Goal: Transaction & Acquisition: Book appointment/travel/reservation

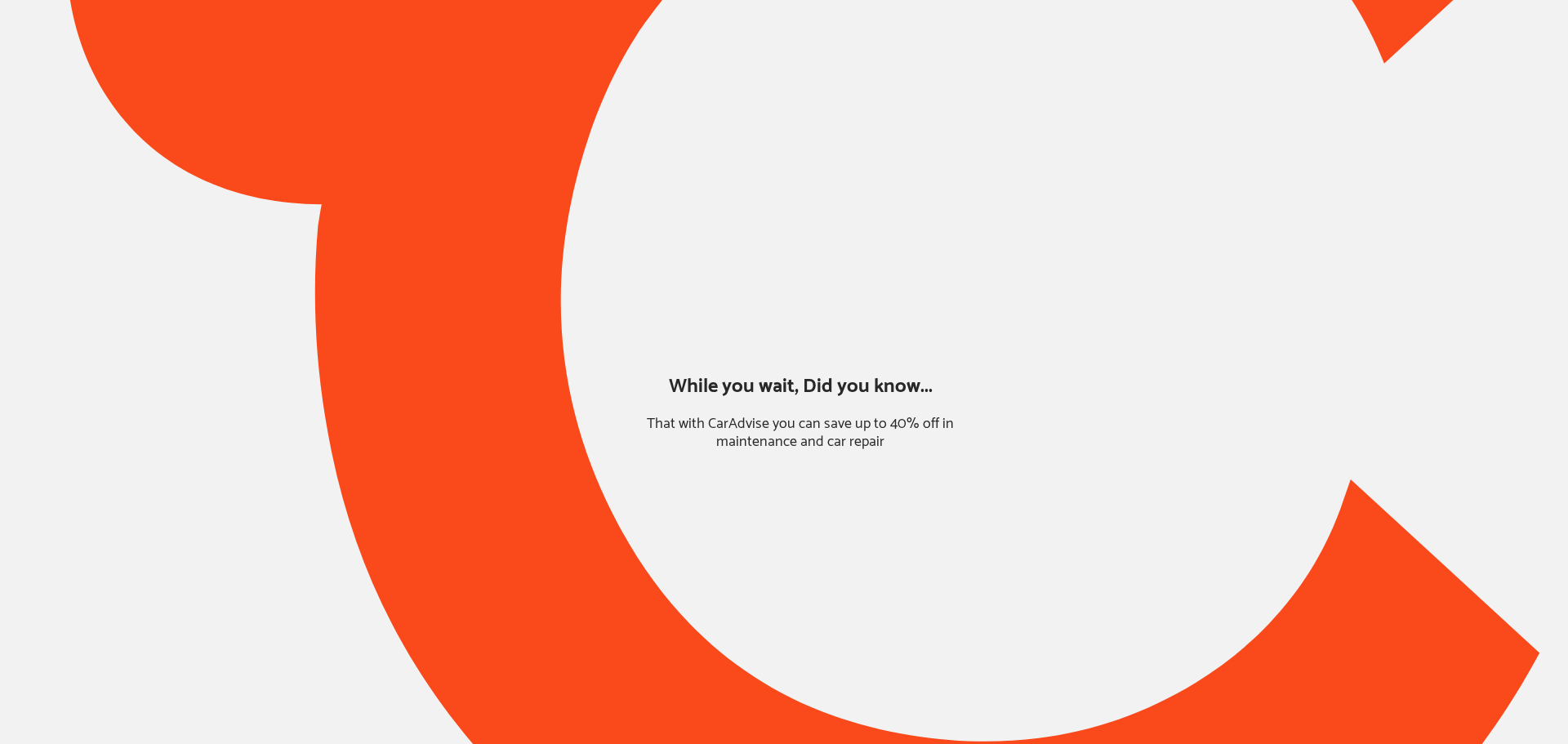
type input "*******"
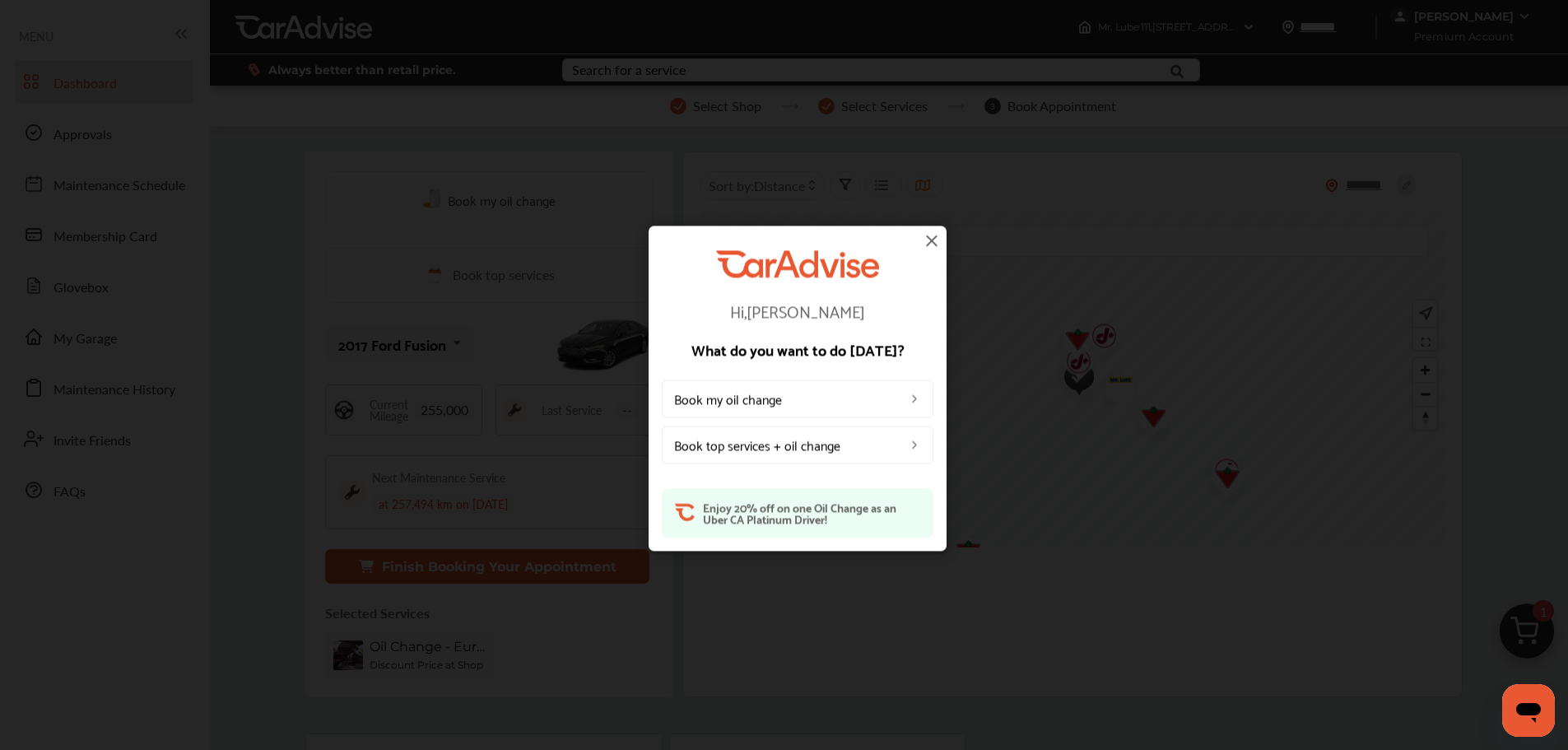
click at [939, 234] on img at bounding box center [931, 240] width 19 height 19
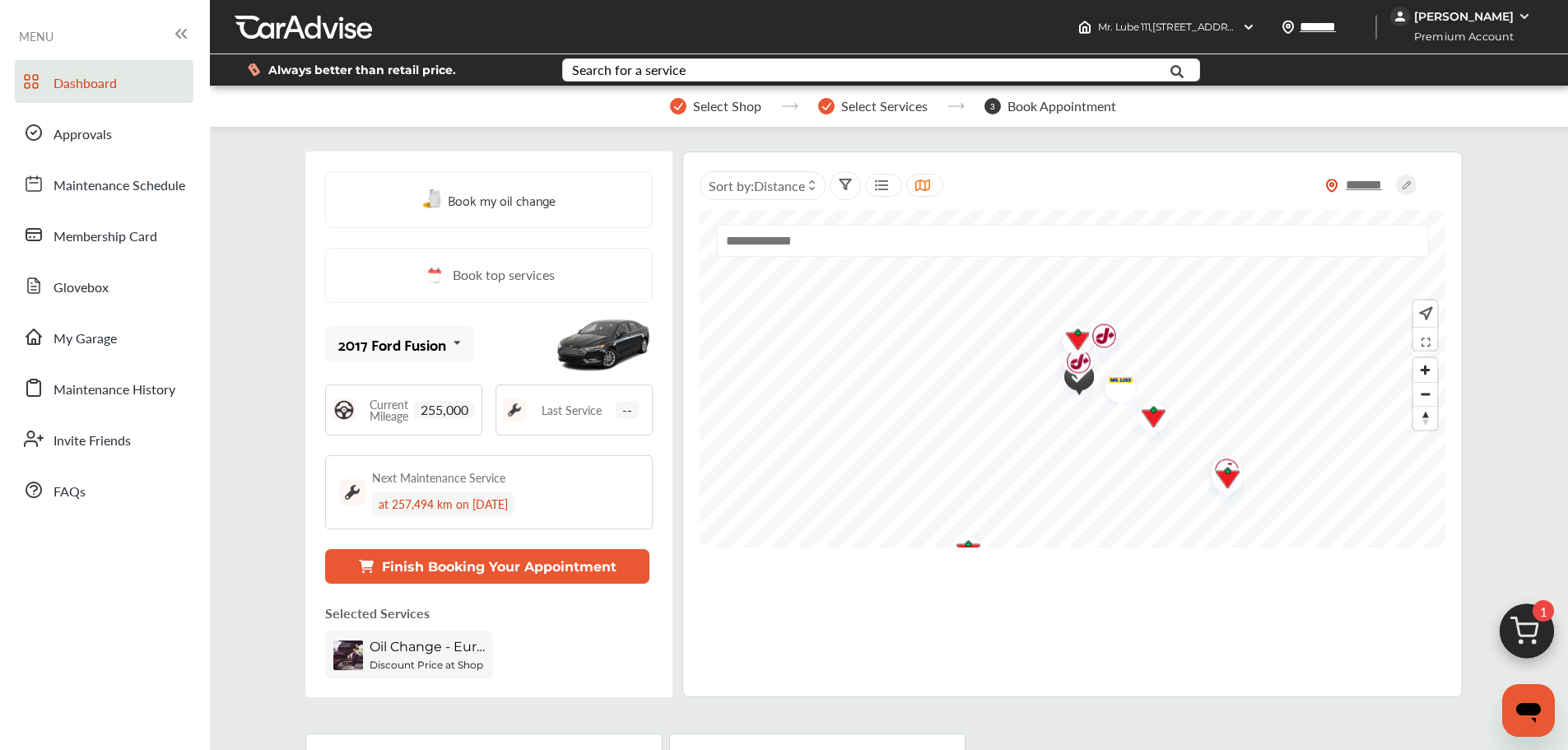
click at [128, 328] on link "My Garage" at bounding box center [104, 336] width 178 height 43
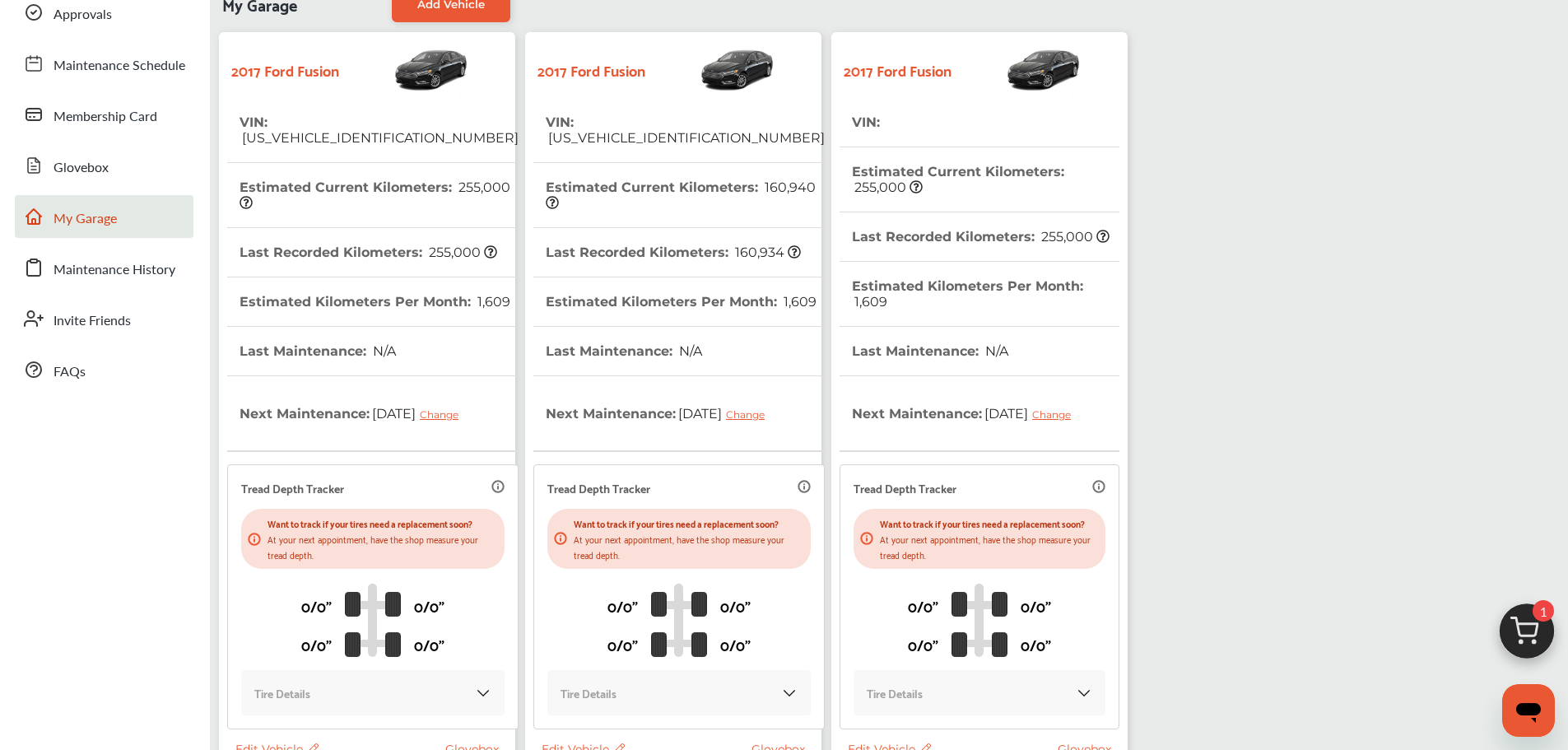
scroll to position [286, 0]
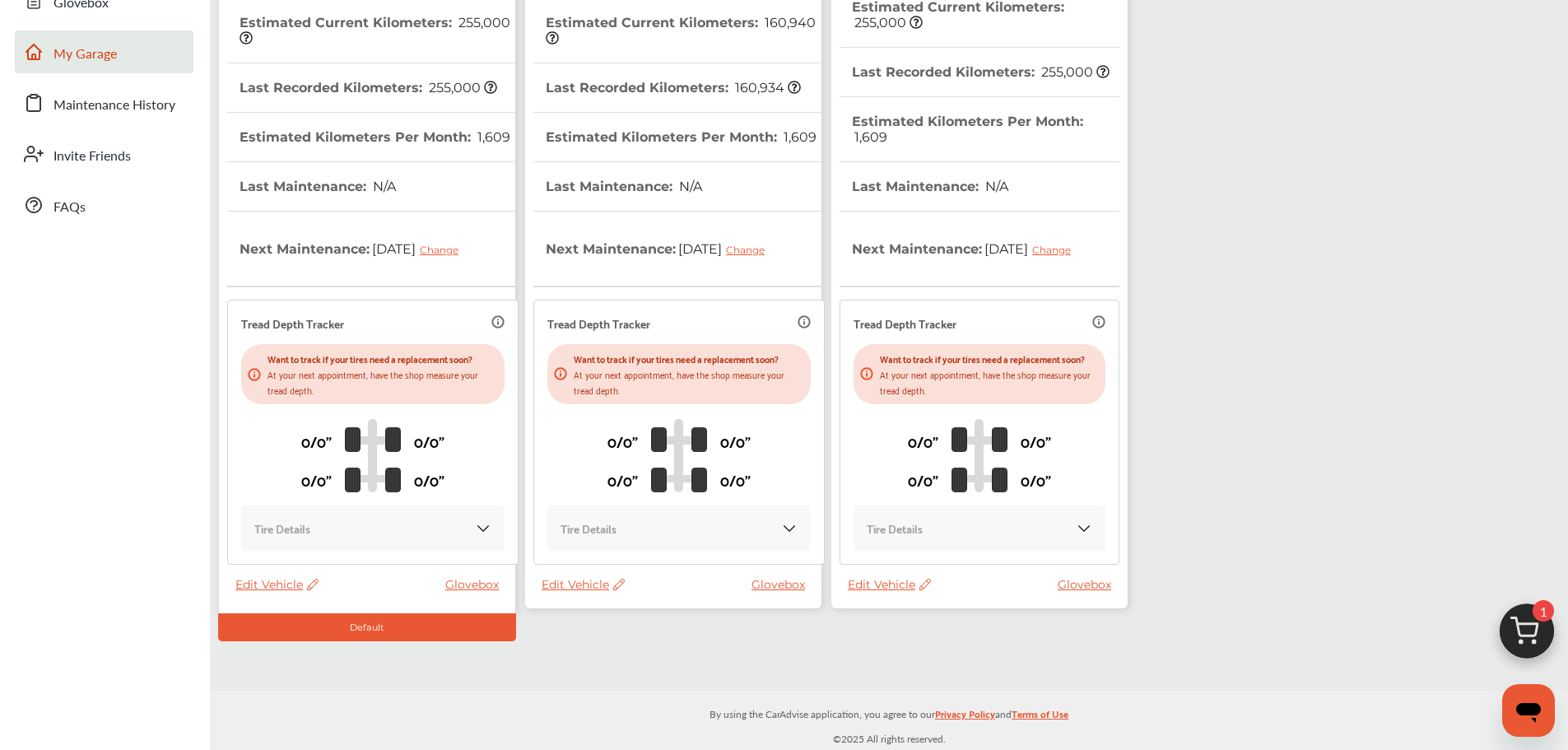
click at [909, 580] on span "Edit Vehicle" at bounding box center [890, 583] width 83 height 15
click at [968, 619] on div "Remove" at bounding box center [983, 623] width 148 height 25
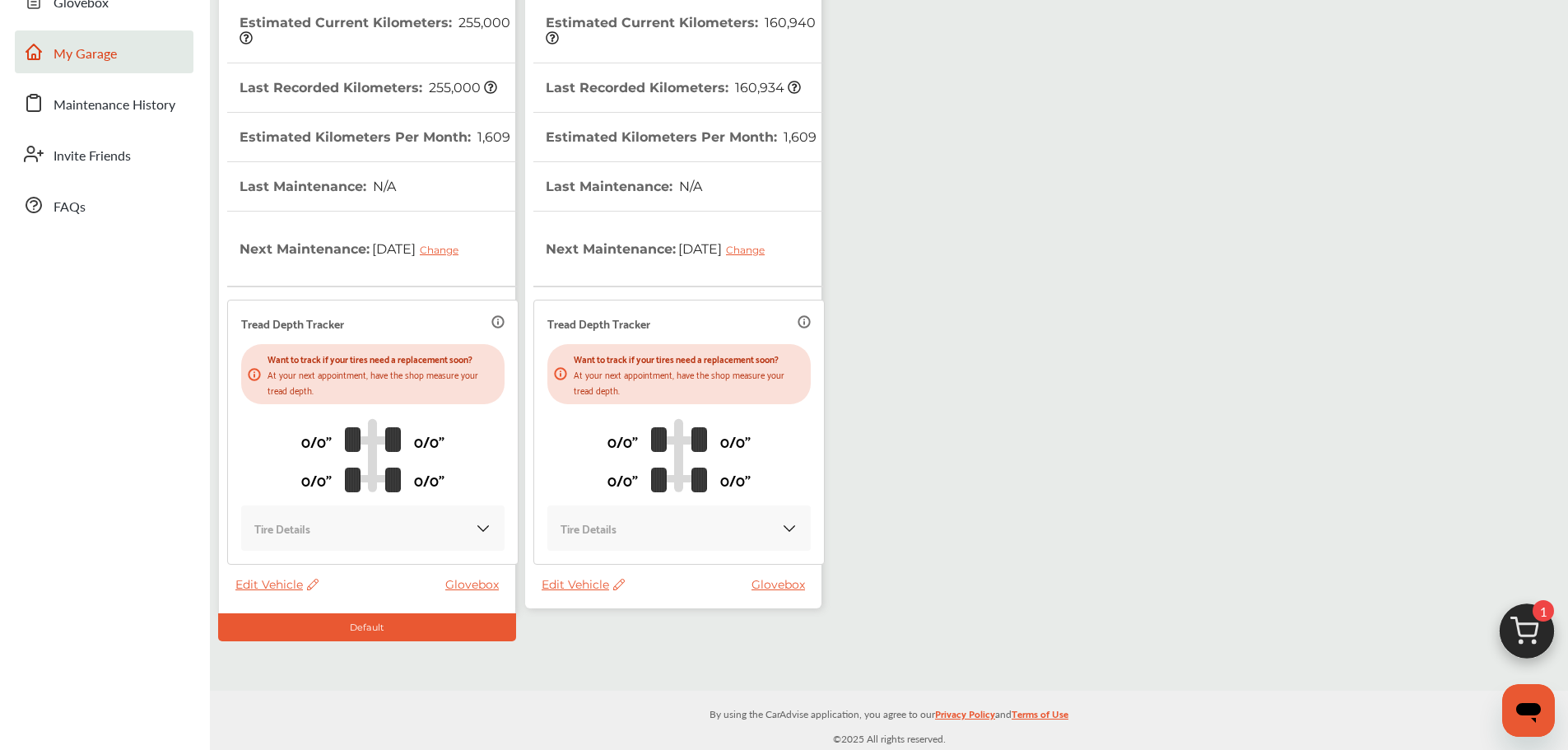
scroll to position [0, 0]
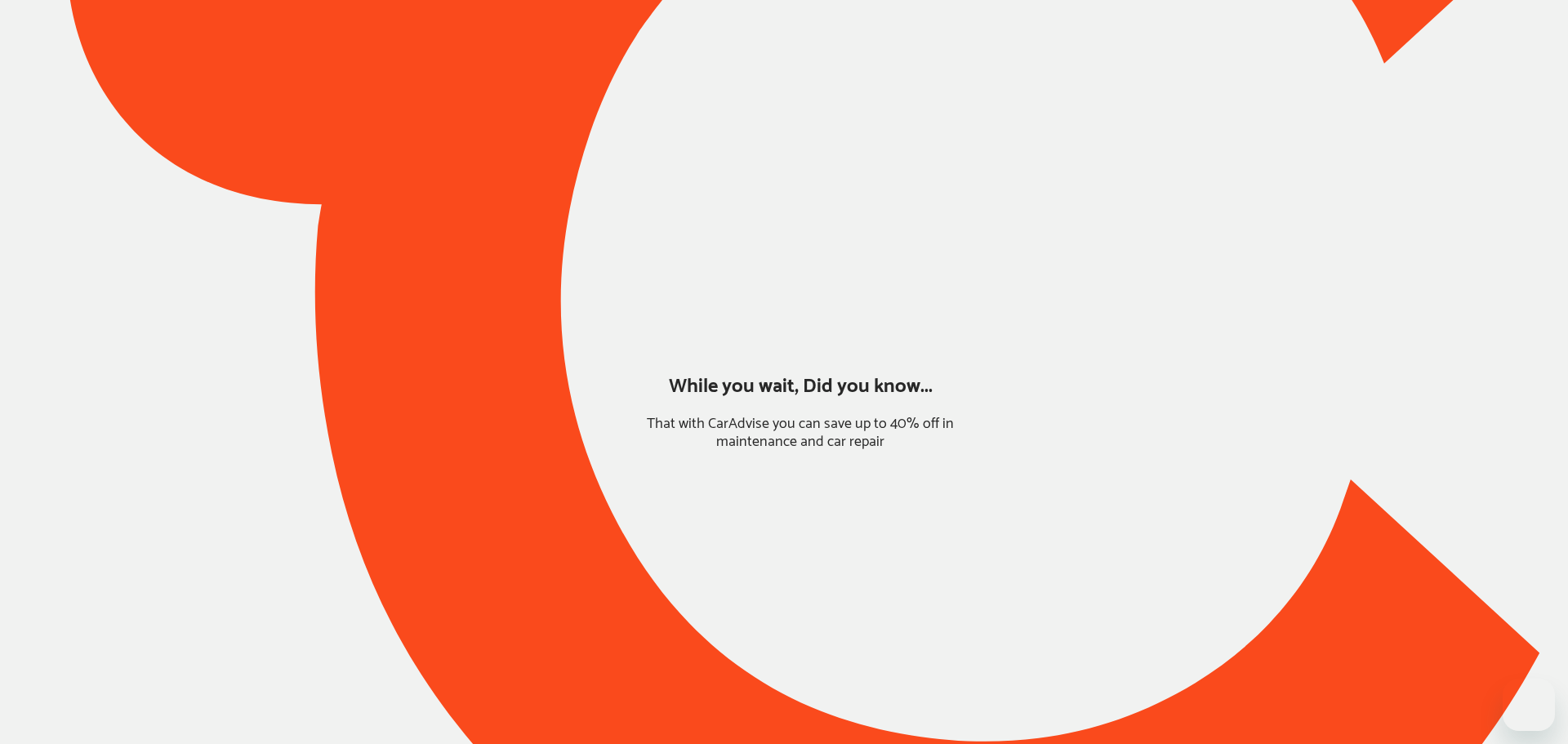
type input "*******"
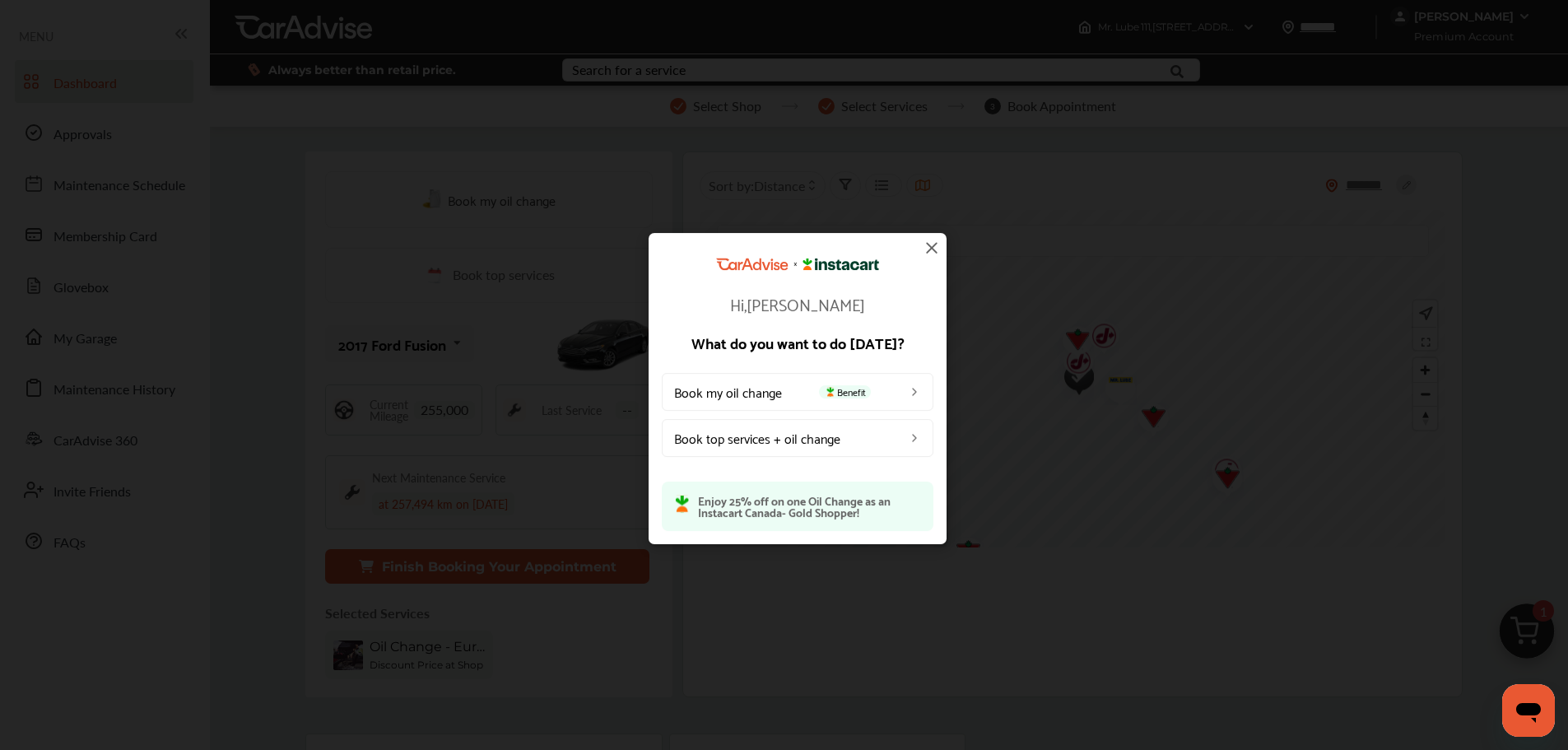
click at [931, 243] on img at bounding box center [931, 247] width 19 height 19
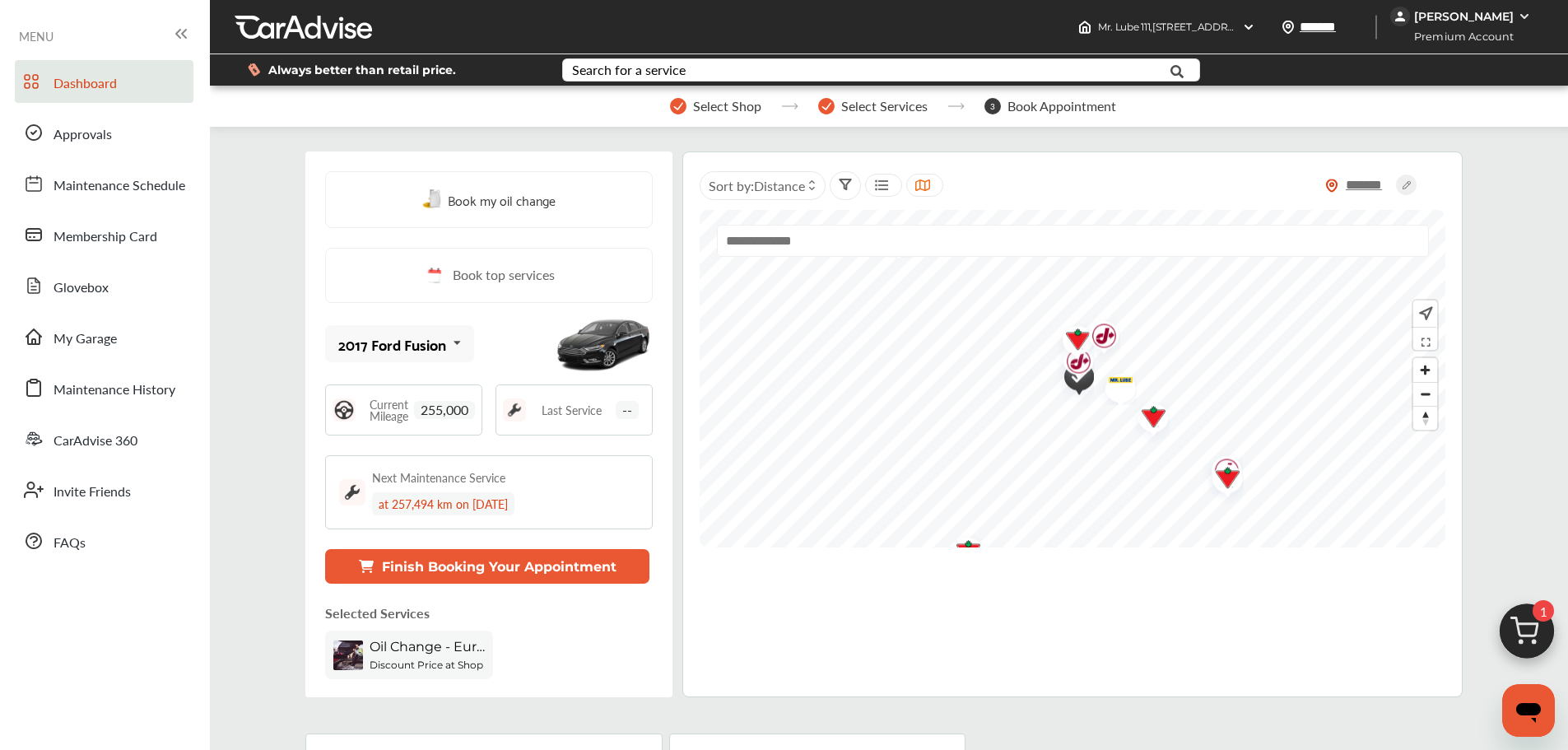
click at [1526, 623] on img at bounding box center [1527, 636] width 79 height 79
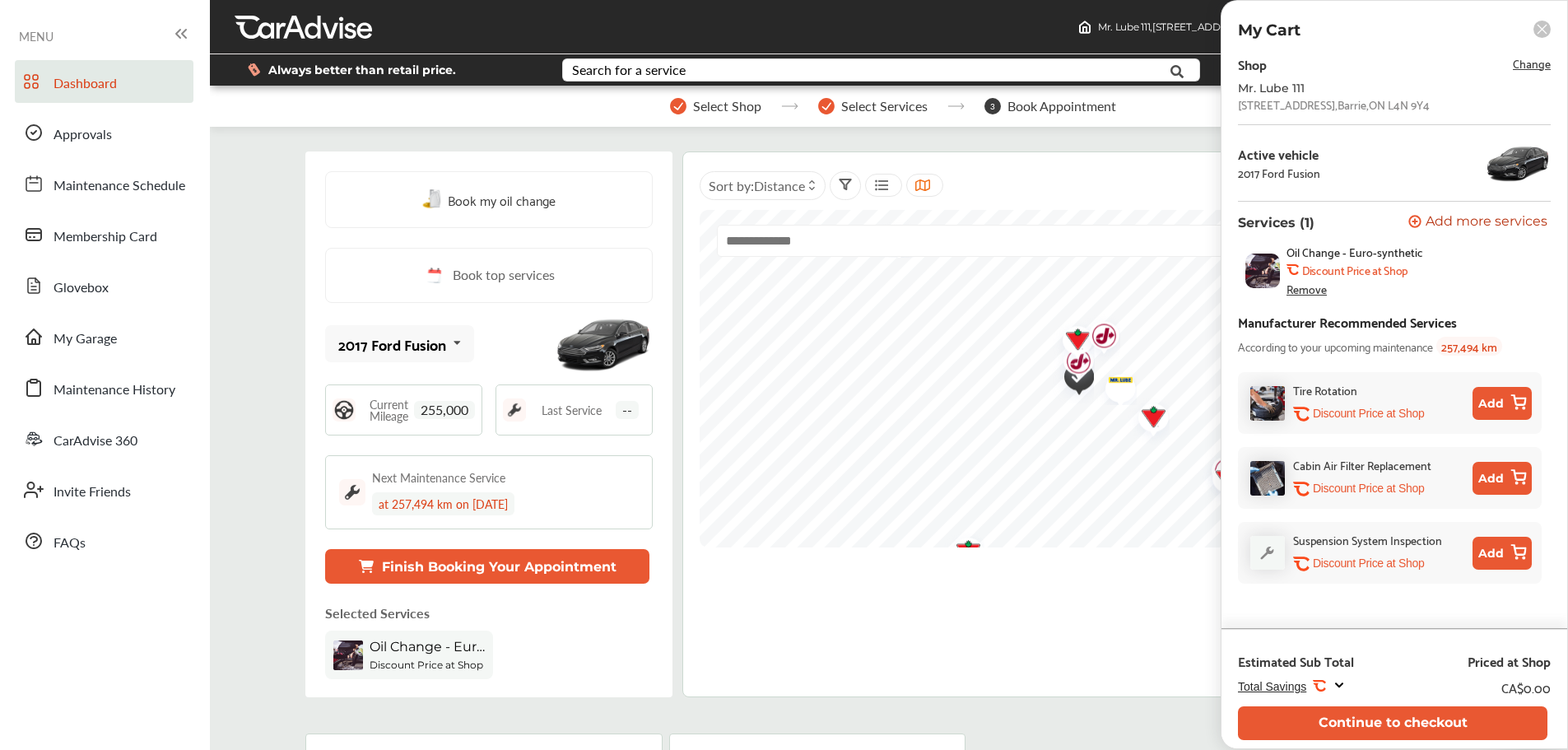
click at [1440, 734] on button "Continue to checkout" at bounding box center [1392, 723] width 309 height 34
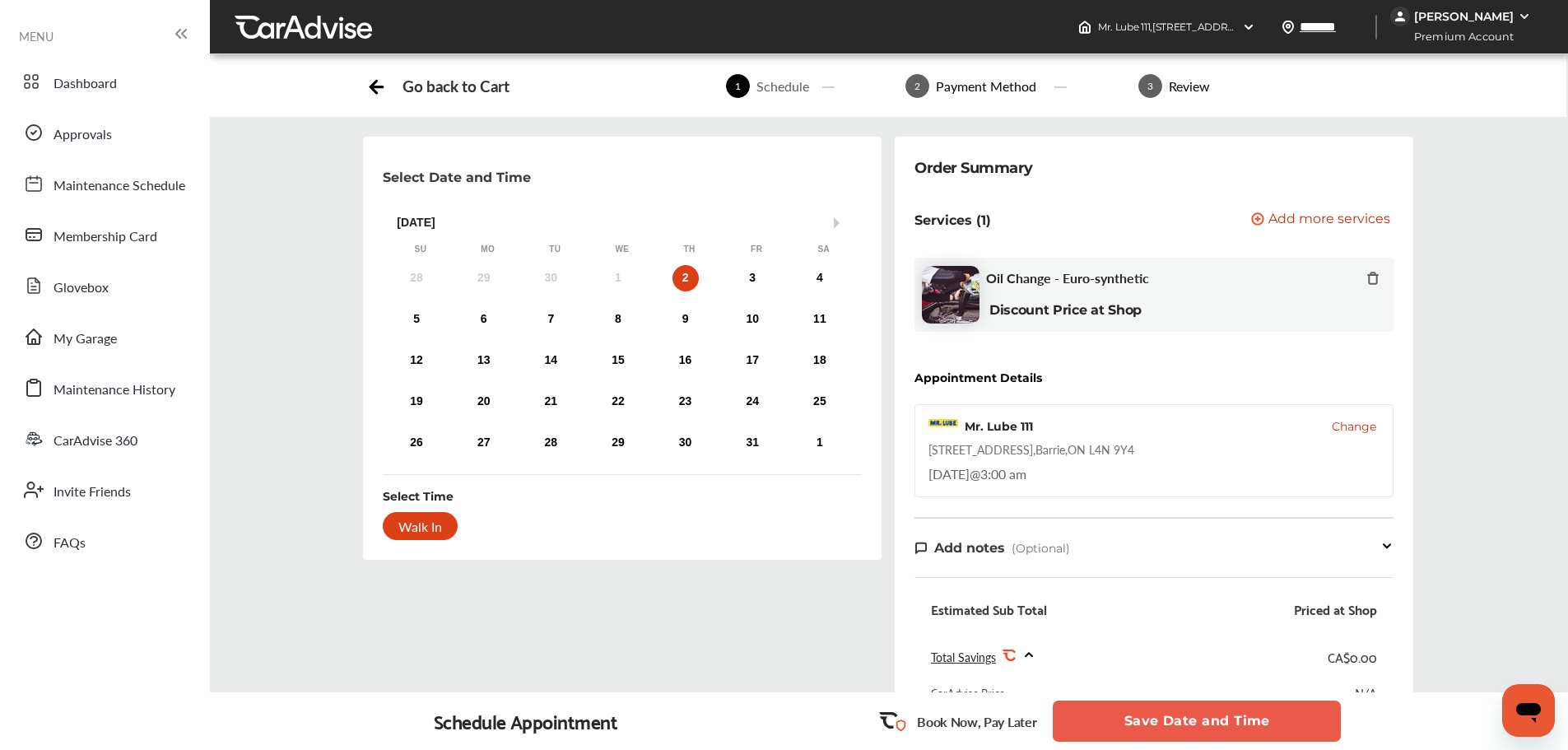
click at [1284, 711] on button "Save Date and Time" at bounding box center [1196, 721] width 288 height 41
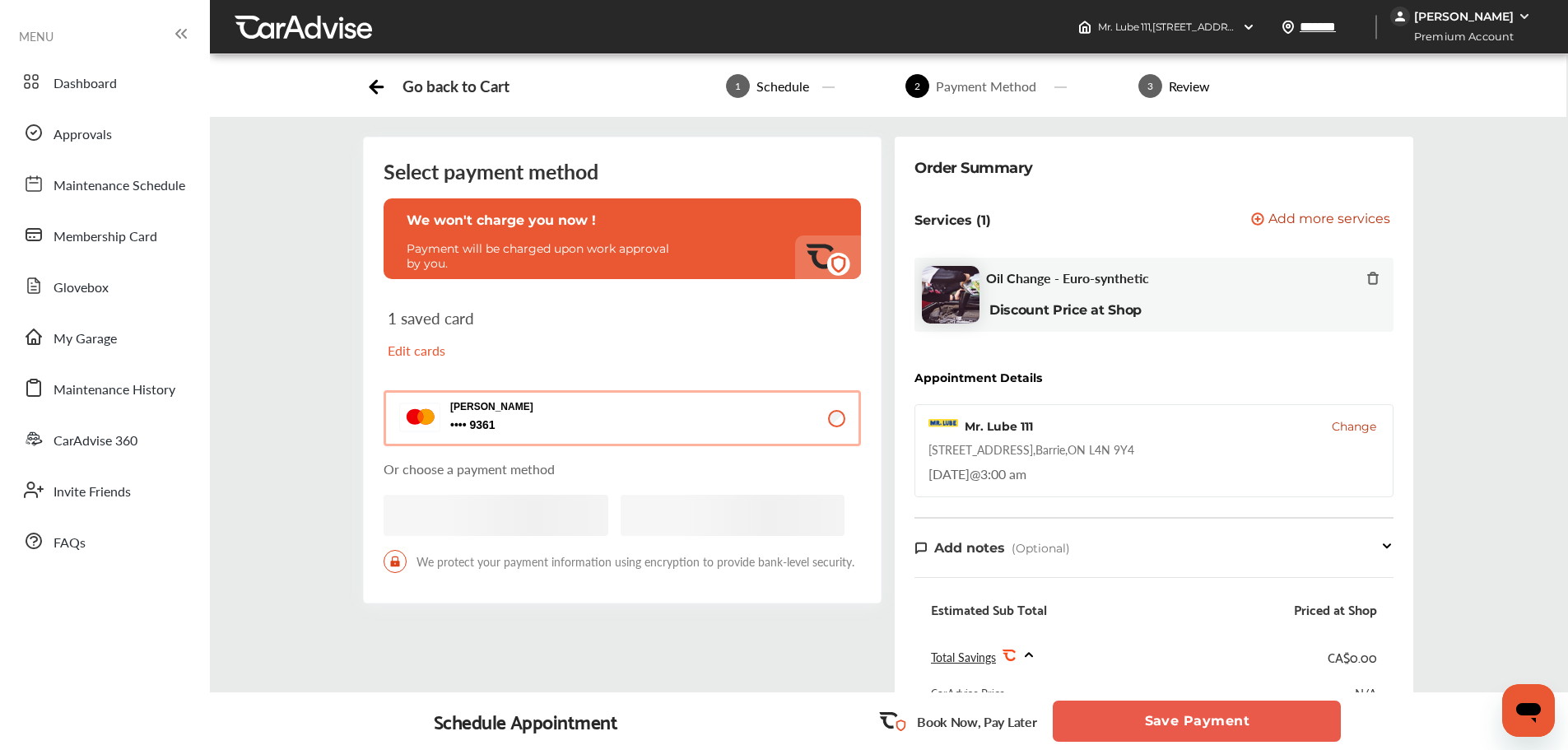
click at [1284, 711] on button "Save Payment" at bounding box center [1196, 721] width 288 height 41
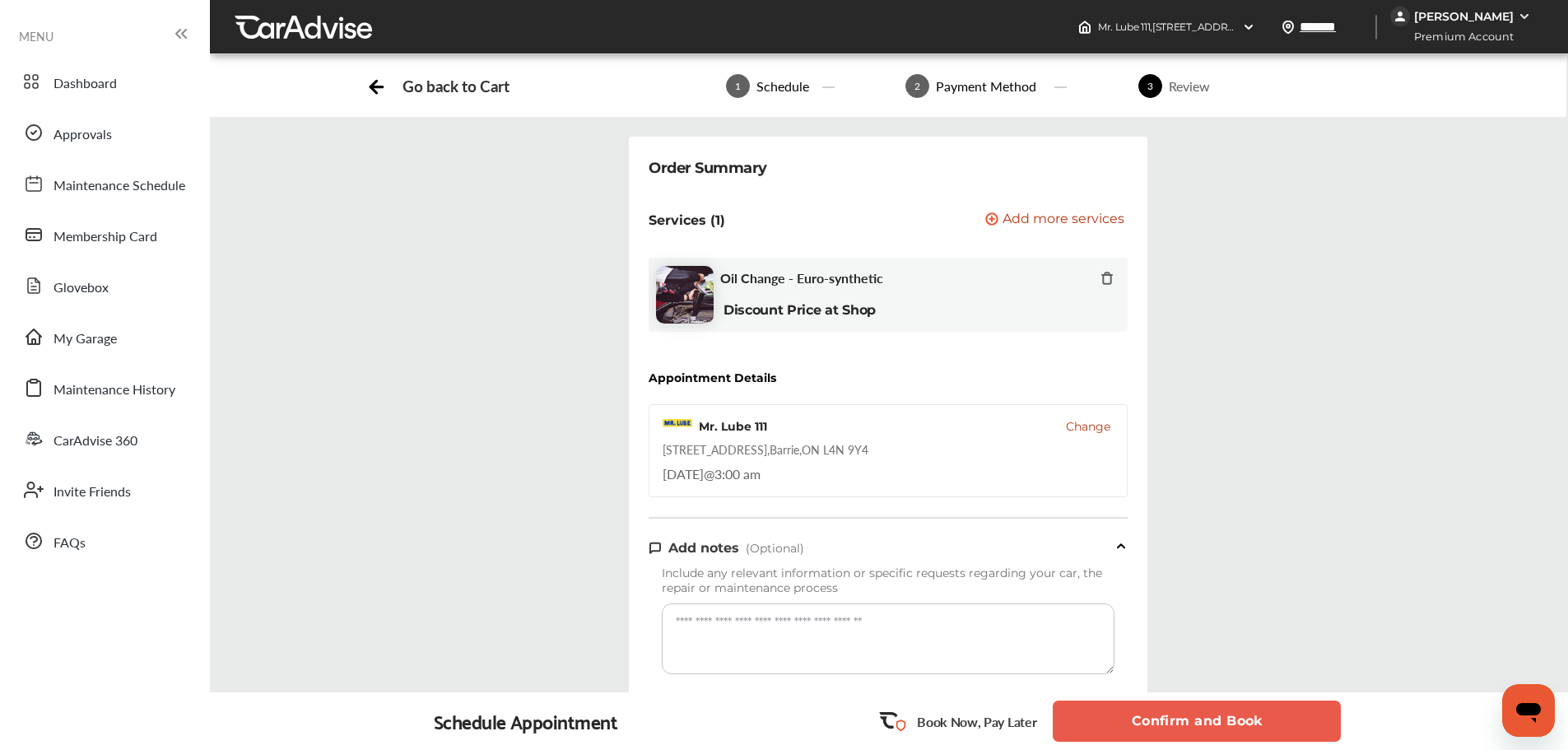
click at [1284, 711] on button "Confirm and Book" at bounding box center [1196, 721] width 288 height 41
